Goal: Check status: Check status

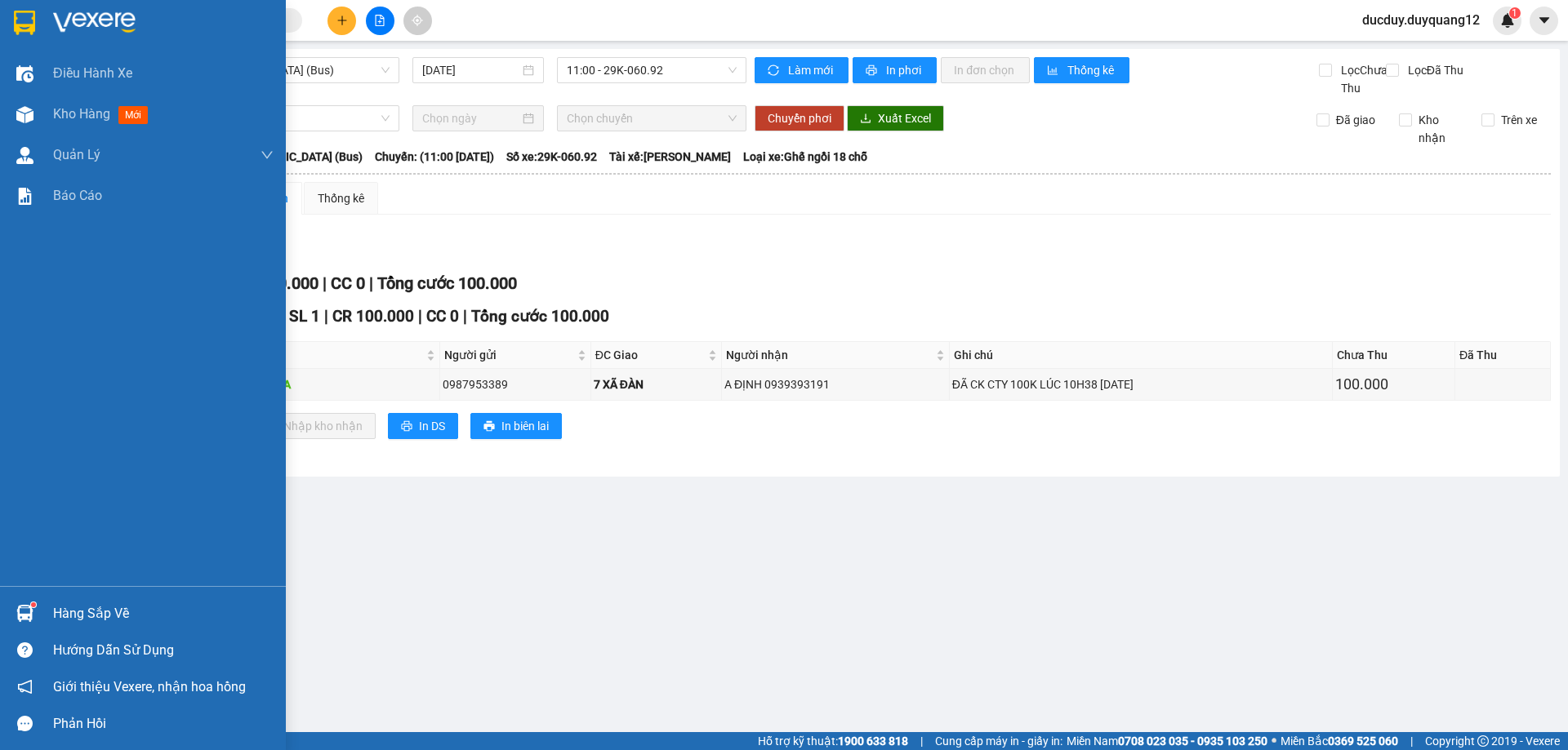
click at [122, 611] on div "Hàng sắp về" at bounding box center [163, 614] width 220 height 25
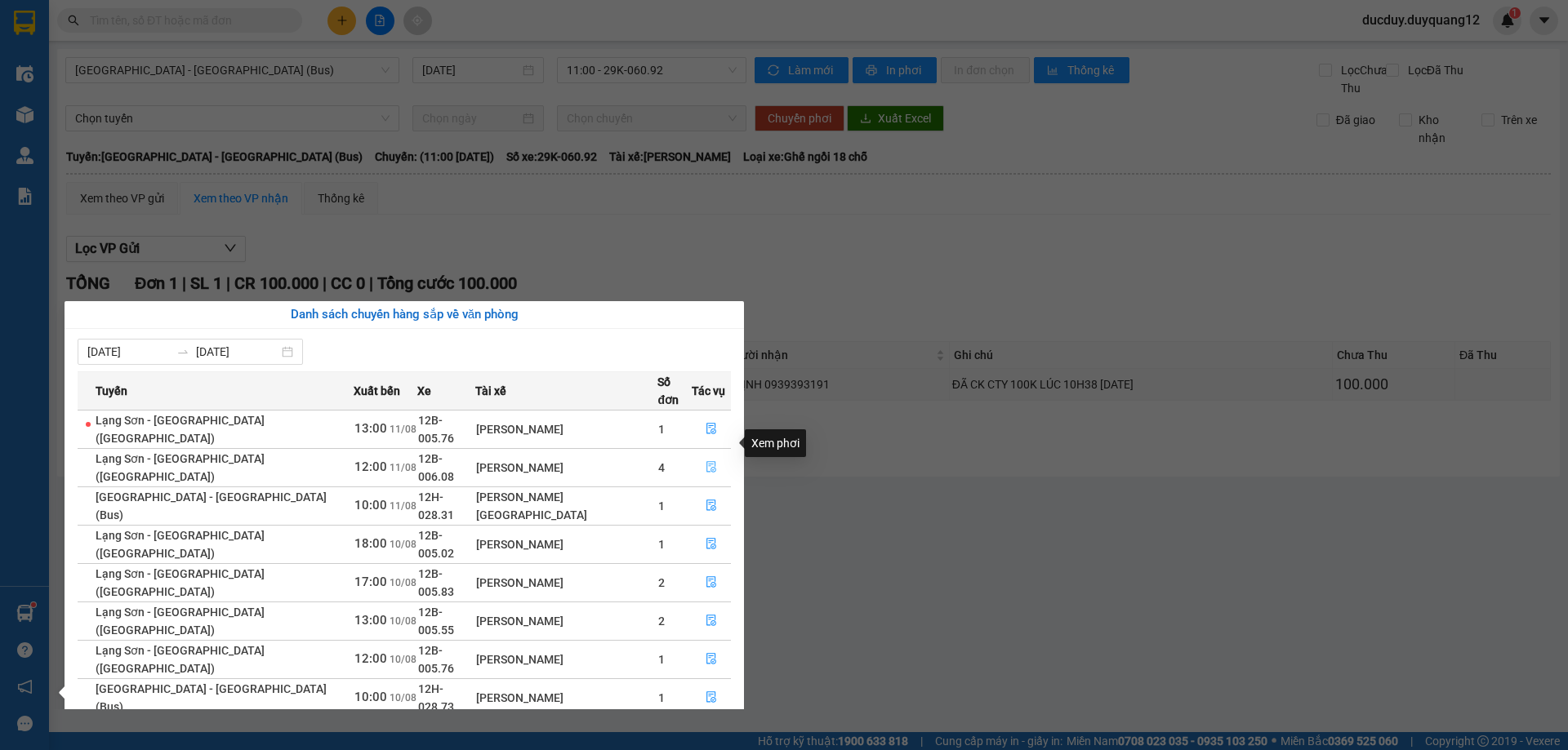
click at [707, 462] on icon "file-done" at bounding box center [712, 468] width 9 height 11
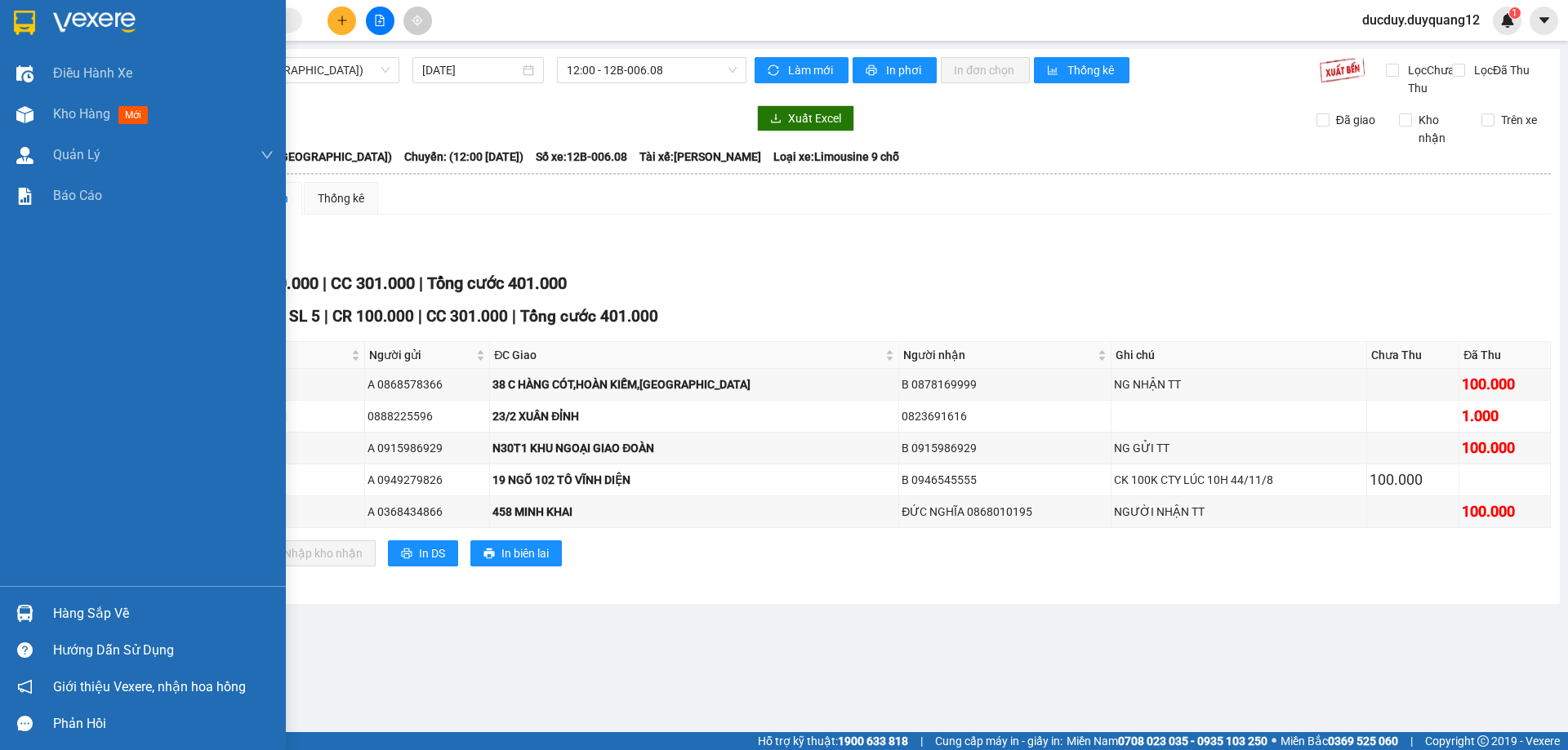
click at [56, 605] on div "Hàng sắp về" at bounding box center [163, 614] width 220 height 25
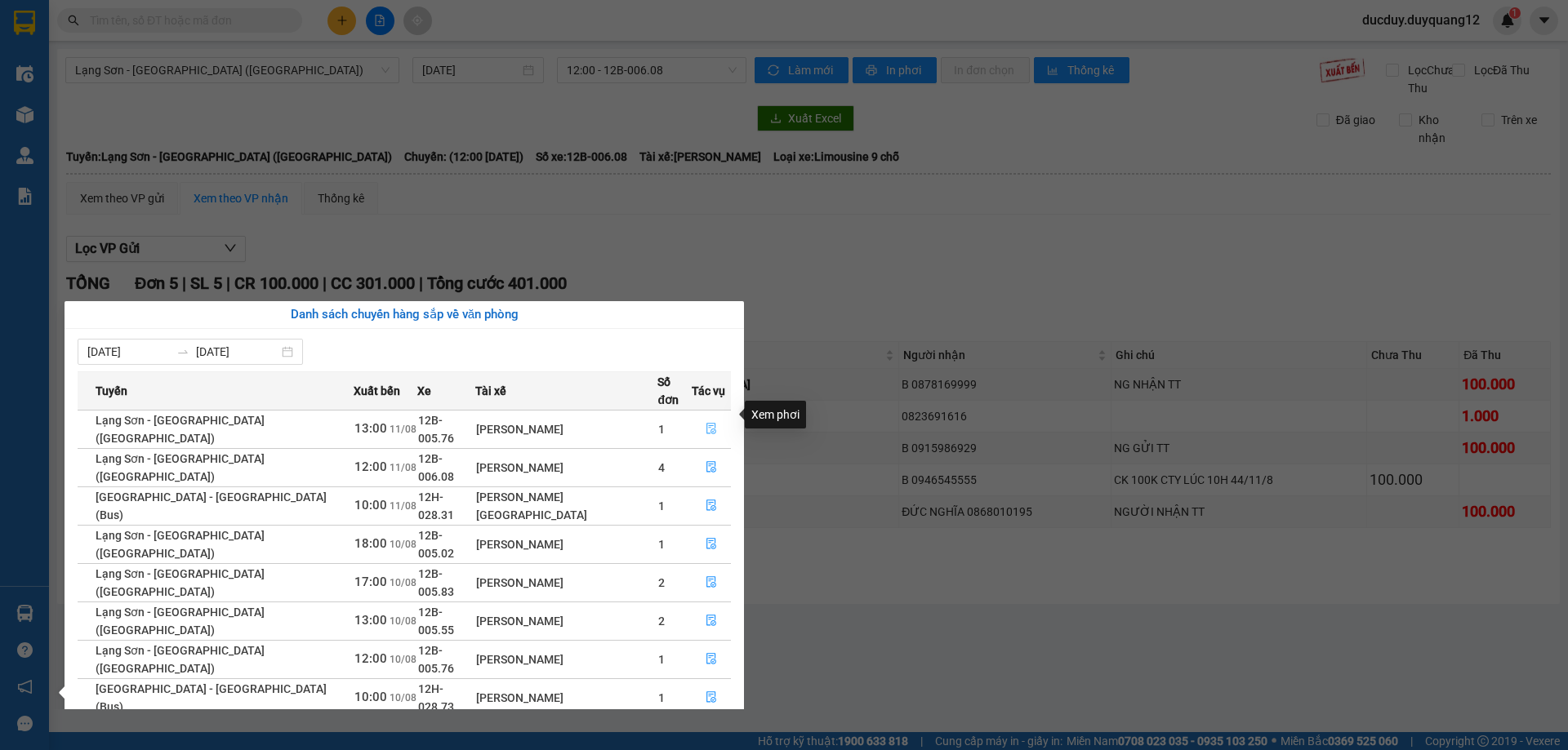
click at [706, 423] on icon "file-done" at bounding box center [712, 428] width 11 height 11
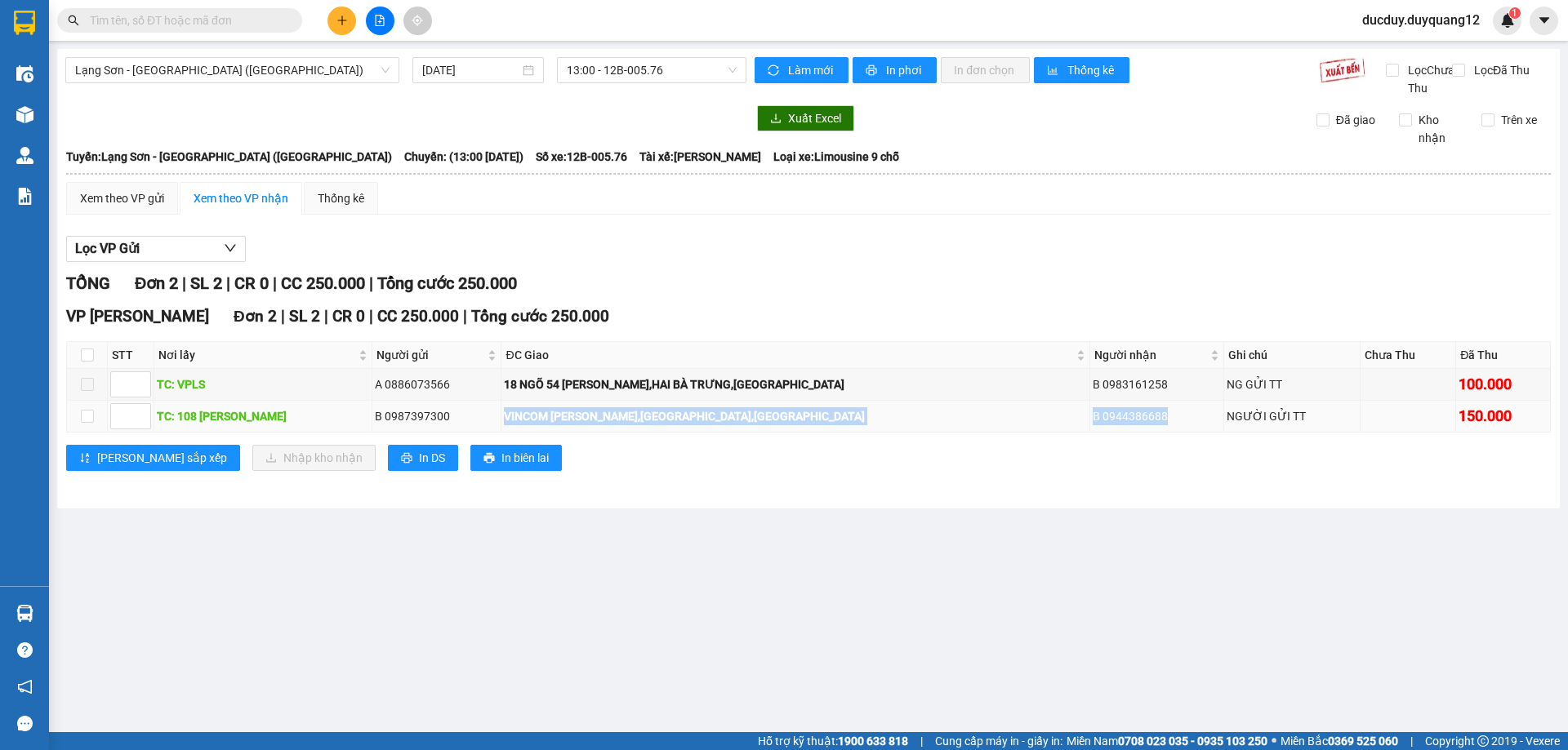
drag, startPoint x: 502, startPoint y: 432, endPoint x: 1113, endPoint y: 429, distance: 611.0
click at [1113, 429] on tr "TC: [STREET_ADDRESS][PERSON_NAME] [PERSON_NAME],[GEOGRAPHIC_DATA],[GEOGRAPHIC_D…" at bounding box center [809, 417] width 1484 height 32
copy tr "VINCOM [PERSON_NAME],[GEOGRAPHIC_DATA],[GEOGRAPHIC_DATA] 0944386688"
